Goal: Information Seeking & Learning: Find specific fact

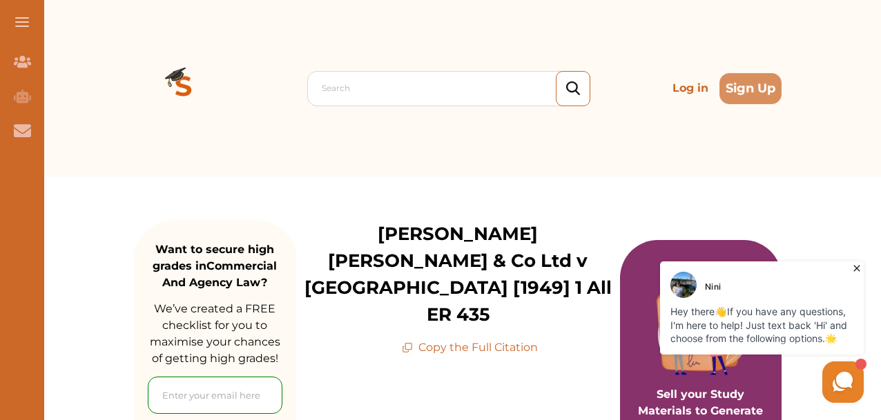
drag, startPoint x: 578, startPoint y: 258, endPoint x: 340, endPoint y: 250, distance: 237.6
click at [549, 258] on html "Nini Hey there 👋 If you have any questions, I'm here to help! Just text back 'H…" at bounding box center [708, 332] width 318 height 148
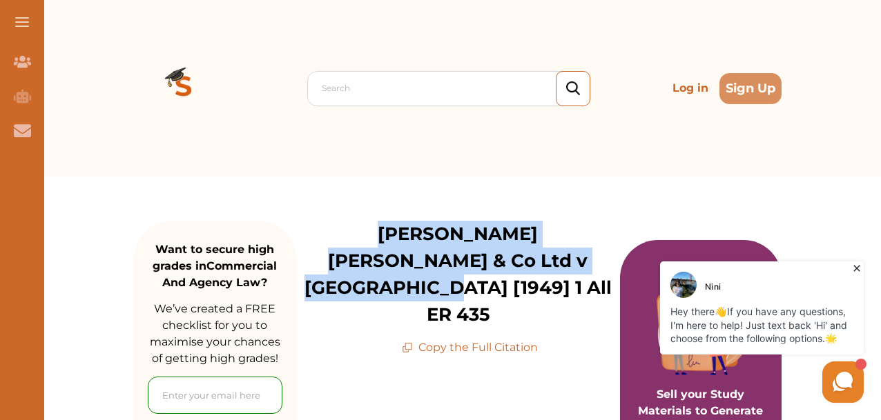
drag, startPoint x: 334, startPoint y: 235, endPoint x: 576, endPoint y: 254, distance: 243.0
click at [576, 254] on p "[PERSON_NAME] [PERSON_NAME] & Co Ltd v [GEOGRAPHIC_DATA] [1949] 1 All ER 435" at bounding box center [458, 275] width 324 height 108
copy p "[PERSON_NAME] [PERSON_NAME] & Co Ltd v [GEOGRAPHIC_DATA] [1949] 1 All ER 435"
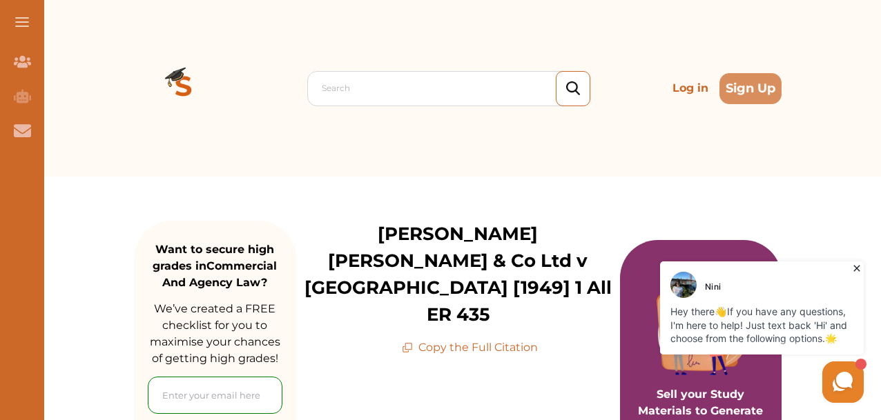
click at [449, 340] on p "Copy the Full Citation" at bounding box center [470, 348] width 136 height 17
click at [455, 340] on p "Copy the Full Citation" at bounding box center [470, 348] width 136 height 17
click at [436, 340] on p "Copy the Full Citation" at bounding box center [470, 348] width 136 height 17
